Goal: Information Seeking & Learning: Learn about a topic

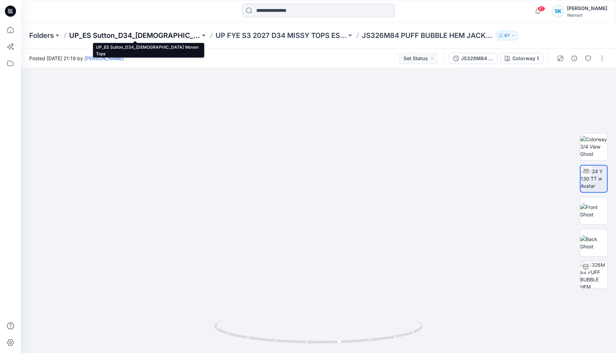
click at [179, 37] on p "UP_ES Sutton_D34_[DEMOGRAPHIC_DATA] Woven Tops" at bounding box center [134, 36] width 131 height 10
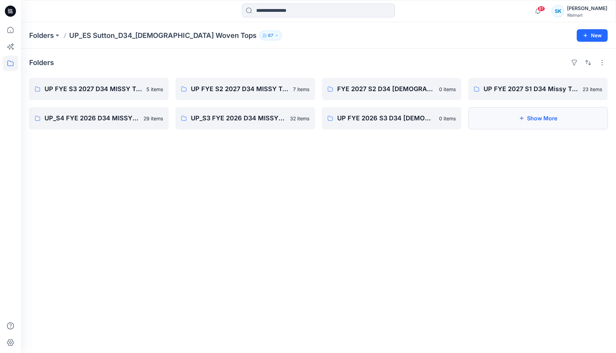
click at [481, 125] on button "Show More" at bounding box center [538, 118] width 139 height 22
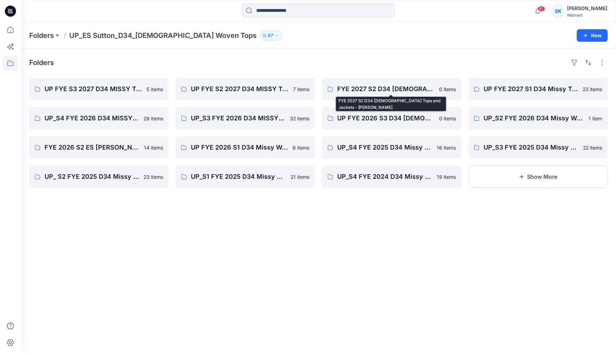
click at [416, 56] on div "Folders UP FYE S3 2027 D34 MISSY TOPS ESSUTTON 5 items UP_S4 FYE 2026 D34 MISSY…" at bounding box center [319, 201] width 596 height 304
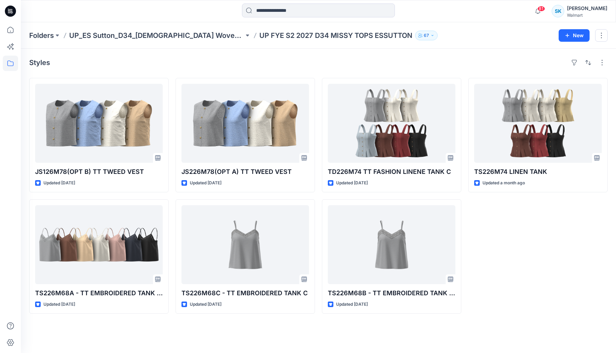
click at [573, 241] on div "TS226M74 LINEN TANK Updated a month ago" at bounding box center [538, 196] width 139 height 236
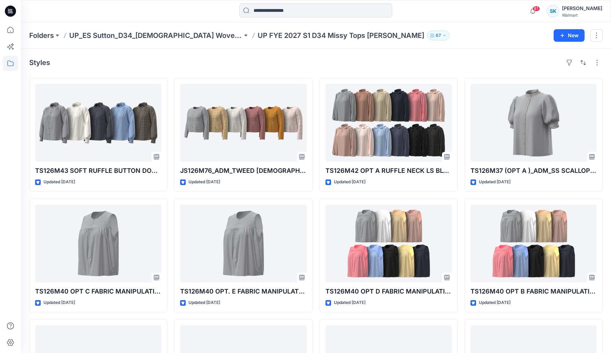
click at [449, 66] on div "Styles" at bounding box center [316, 62] width 574 height 11
click at [467, 72] on div "Styles TS126M43 SOFT RUFFLE BUTTON DOWN Updated 2 months ago TS126M40 OPT C FAB…" at bounding box center [316, 258] width 590 height 418
click at [464, 70] on div "Styles TS126M43 SOFT RUFFLE BUTTON DOWN Updated 2 months ago TS126M40 OPT C FAB…" at bounding box center [316, 258] width 590 height 418
click at [456, 64] on div "Styles" at bounding box center [316, 62] width 574 height 11
click at [452, 65] on div "Styles" at bounding box center [316, 62] width 574 height 11
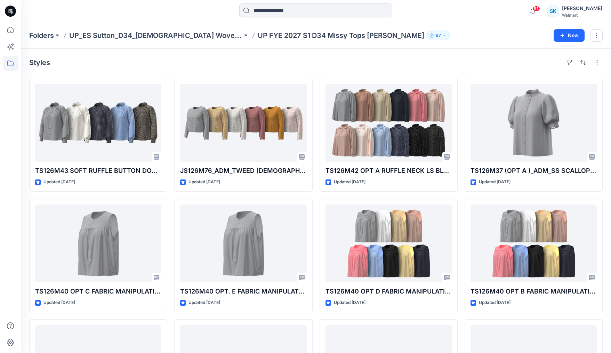
click at [461, 71] on div "Styles TS126M43 SOFT RUFFLE BUTTON DOWN Updated 2 months ago TS126M40 OPT C FAB…" at bounding box center [316, 258] width 590 height 418
click at [175, 39] on p "UP_ES Sutton_D34_[DEMOGRAPHIC_DATA] Woven Tops" at bounding box center [155, 36] width 173 height 10
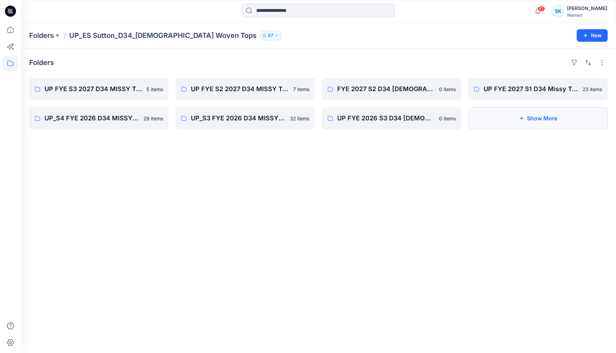
click at [509, 119] on button "Show More" at bounding box center [538, 118] width 139 height 22
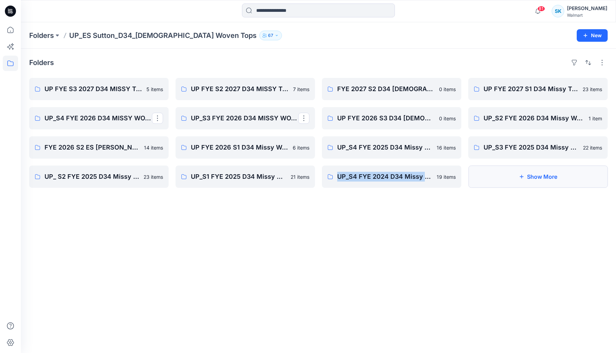
click at [541, 182] on button "Show More" at bounding box center [538, 177] width 139 height 22
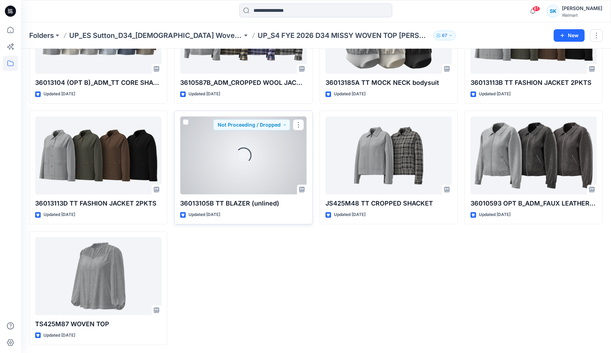
scroll to position [692, 0]
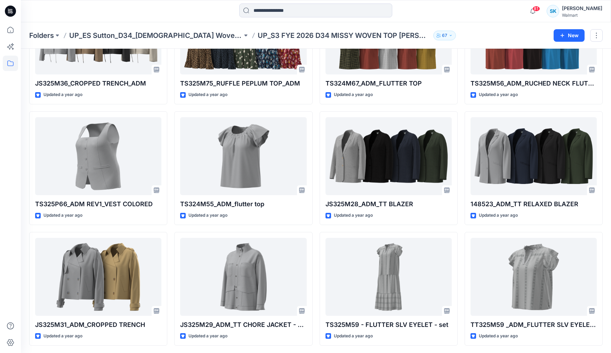
scroll to position [692, 0]
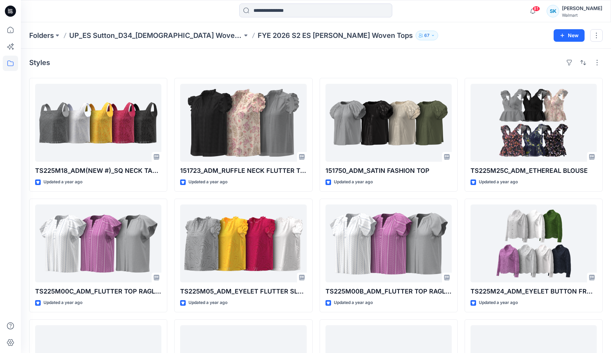
click at [464, 73] on div "Styles TS225M18_ADM(NEW #)_SQ NECK TANK Updated a year ago TS225M00C_ADM_FLUTTE…" at bounding box center [316, 258] width 590 height 418
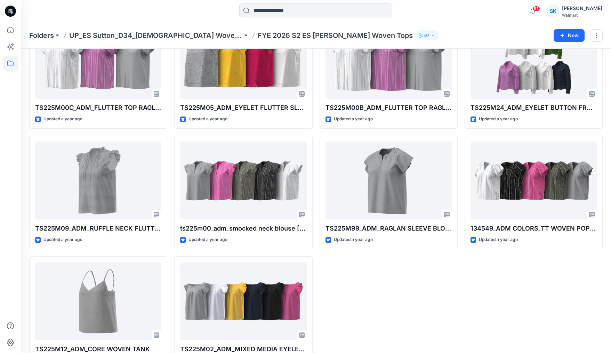
scroll to position [207, 0]
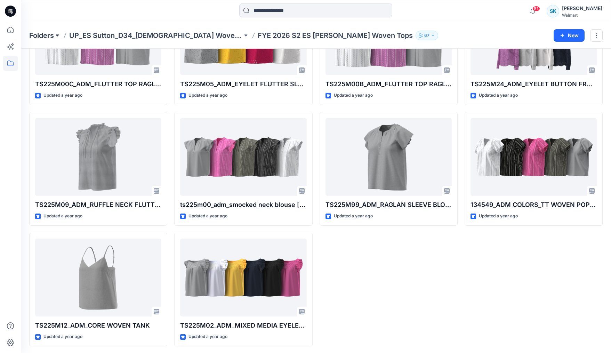
click at [57, 37] on button at bounding box center [57, 36] width 7 height 10
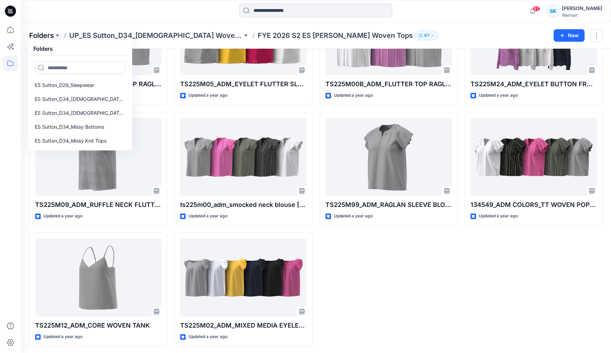
click at [50, 37] on p "Folders" at bounding box center [41, 36] width 25 height 10
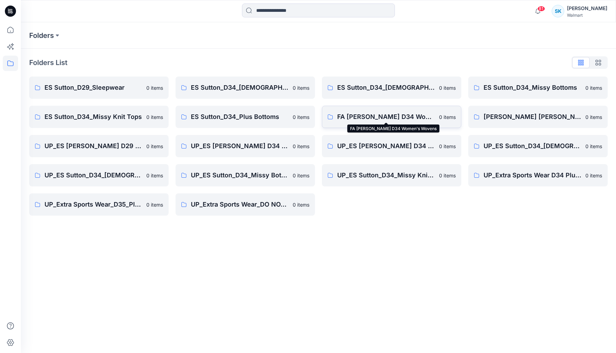
click at [380, 119] on p "FA ES Sutton D34 Women's Wovens" at bounding box center [386, 117] width 98 height 10
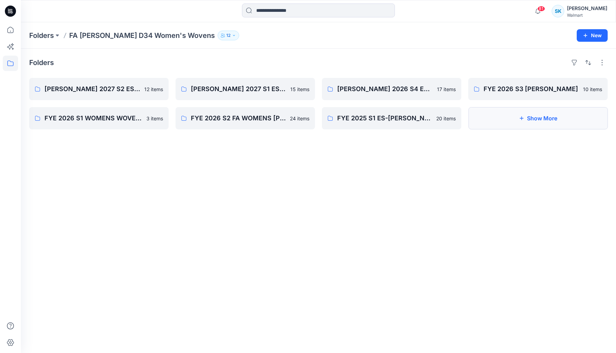
click at [518, 117] on button "Show More" at bounding box center [538, 118] width 139 height 22
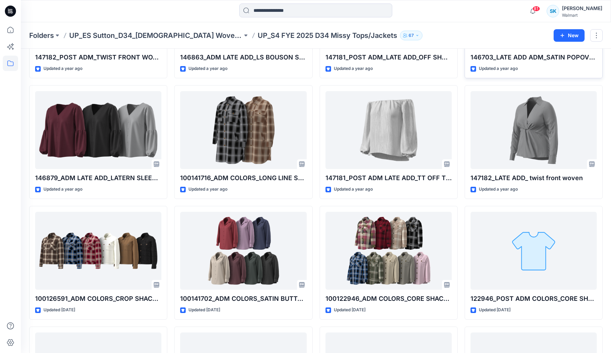
scroll to position [209, 0]
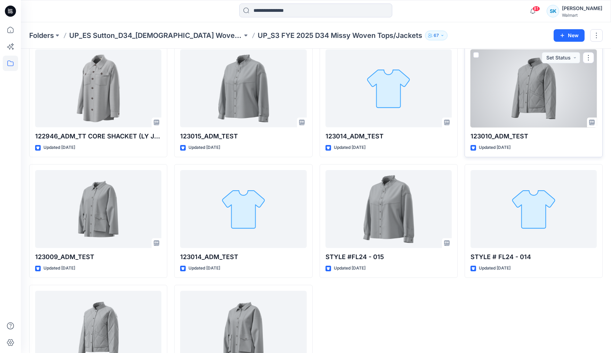
scroll to position [451, 0]
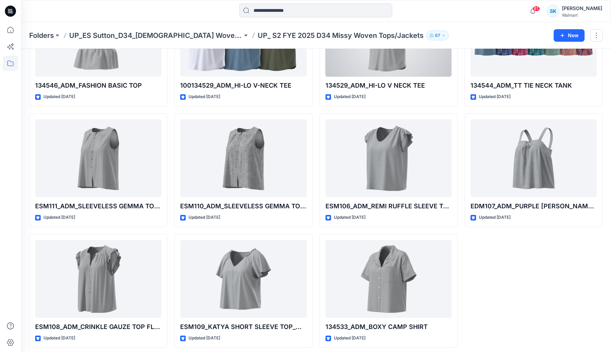
scroll to position [451, 0]
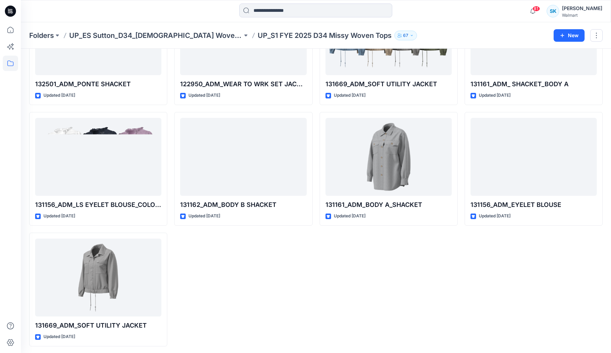
scroll to position [451, 0]
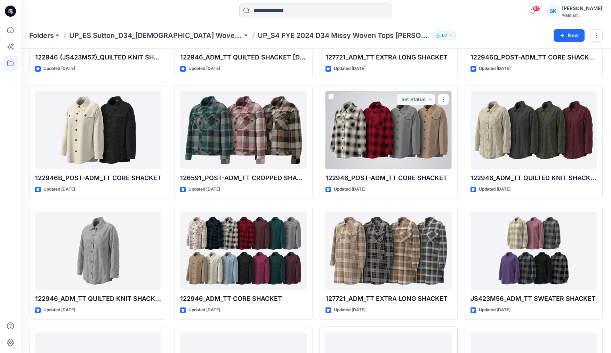
scroll to position [330, 0]
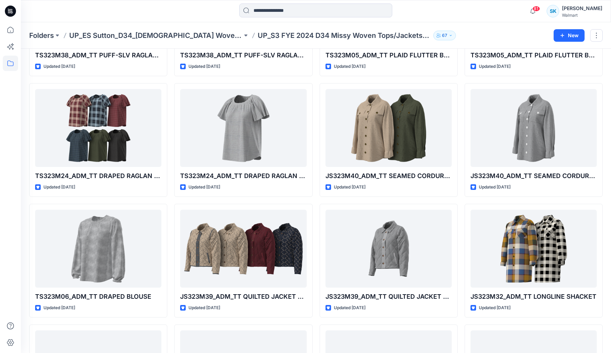
scroll to position [1175, 0]
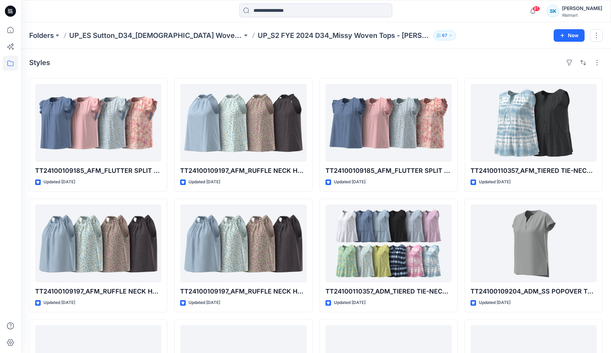
click at [432, 65] on div "Styles" at bounding box center [316, 62] width 574 height 11
click at [416, 64] on div "Styles" at bounding box center [316, 62] width 574 height 11
click at [420, 65] on div "Styles" at bounding box center [316, 62] width 574 height 11
drag, startPoint x: 425, startPoint y: 65, endPoint x: 423, endPoint y: 62, distance: 4.0
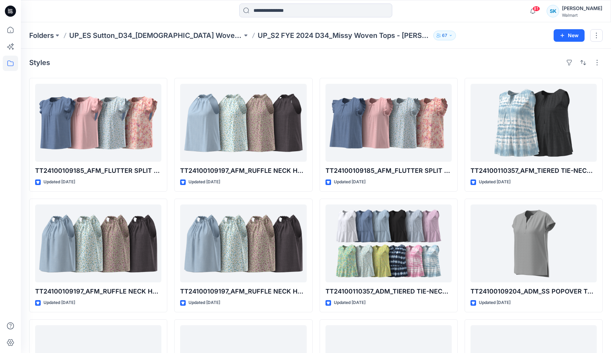
click at [425, 65] on div "Styles" at bounding box center [316, 62] width 574 height 11
click at [423, 63] on div "Styles" at bounding box center [316, 62] width 574 height 11
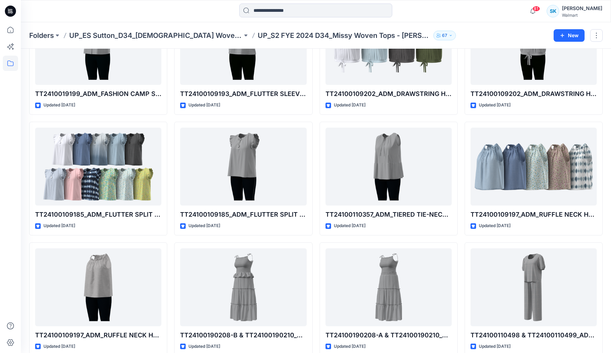
scroll to position [813, 0]
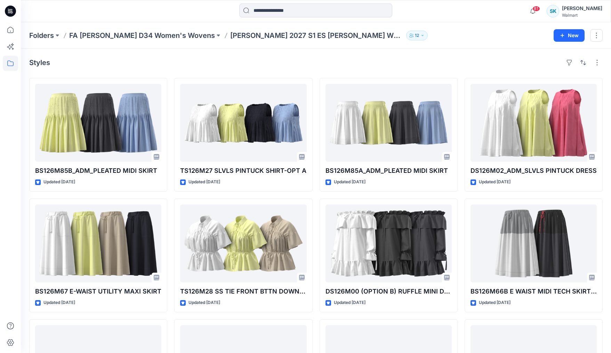
click at [466, 69] on div "Styles BS126M85B_ADM_PLEATED MIDI SKIRT Updated [DATE] BS126M67 E-WAIST UTILITY…" at bounding box center [316, 258] width 590 height 418
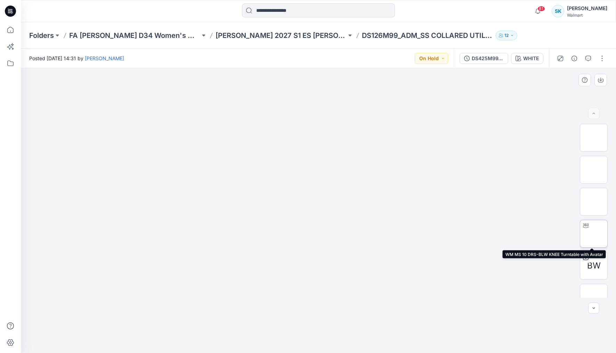
click at [594, 234] on img at bounding box center [594, 234] width 0 height 0
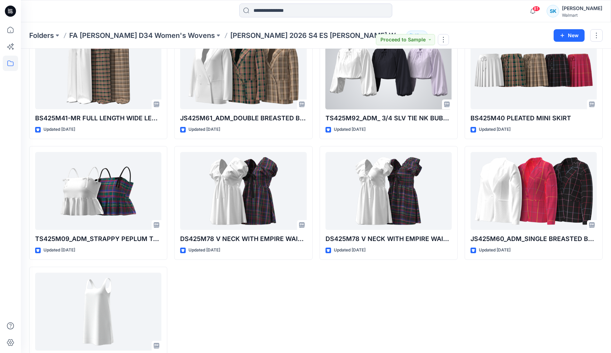
scroll to position [302, 0]
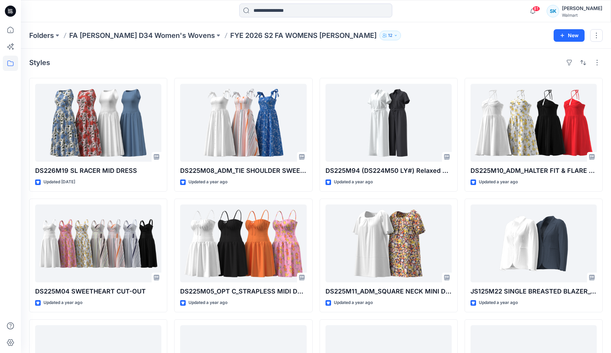
click at [447, 31] on div "Folders FA [PERSON_NAME] D34 Women's Wovens FYE 2026 S2 FA WOMENS [PERSON_NAME]…" at bounding box center [288, 36] width 519 height 10
click at [479, 39] on div "Folders FA [PERSON_NAME] D34 Women's Wovens FYE 2026 S2 FA WOMENS [PERSON_NAME]…" at bounding box center [288, 36] width 519 height 10
